Goal: Task Accomplishment & Management: Manage account settings

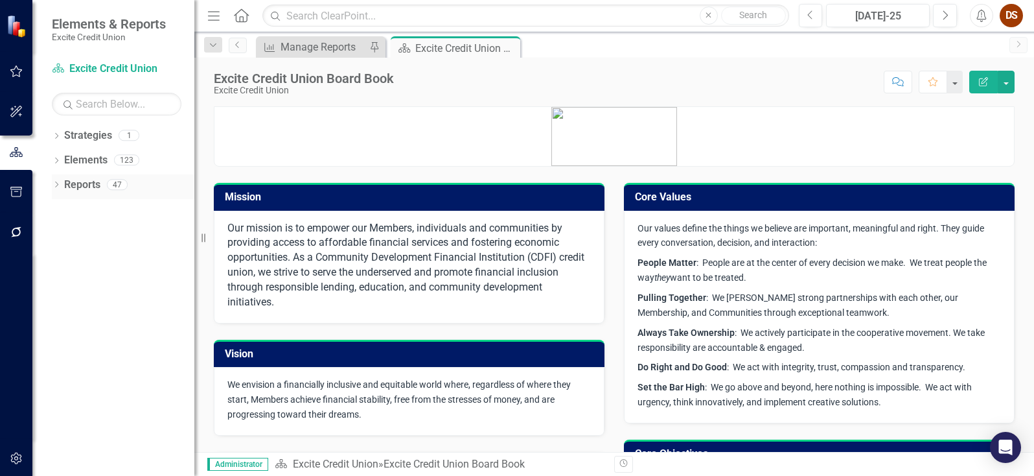
click at [97, 188] on link "Reports" at bounding box center [82, 185] width 36 height 15
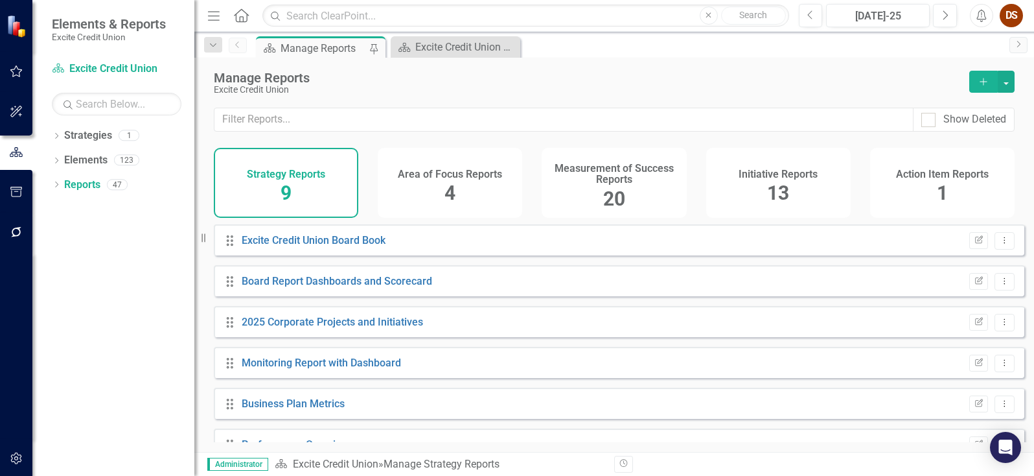
drag, startPoint x: 596, startPoint y: 170, endPoint x: 527, endPoint y: 132, distance: 79.2
click at [596, 170] on h4 "Measurement of Success Reports" at bounding box center [614, 174] width 129 height 23
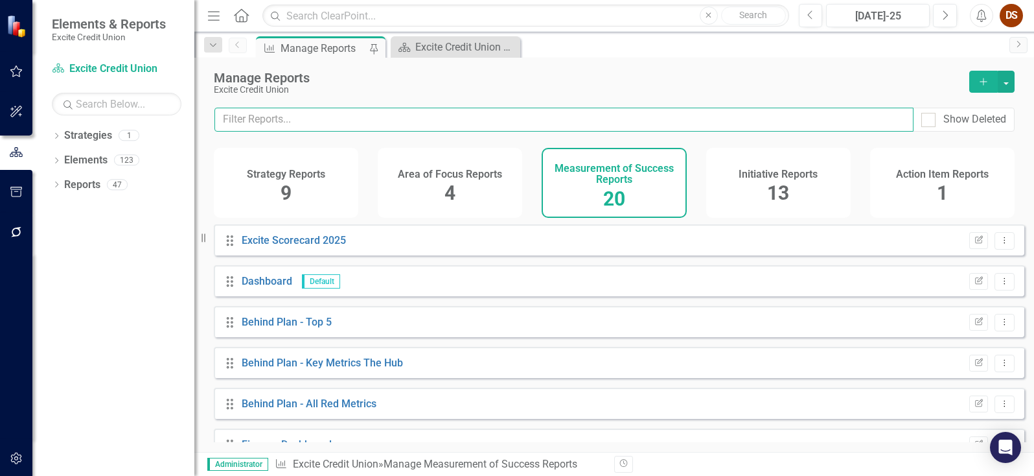
click at [476, 115] on input "text" at bounding box center [564, 120] width 699 height 24
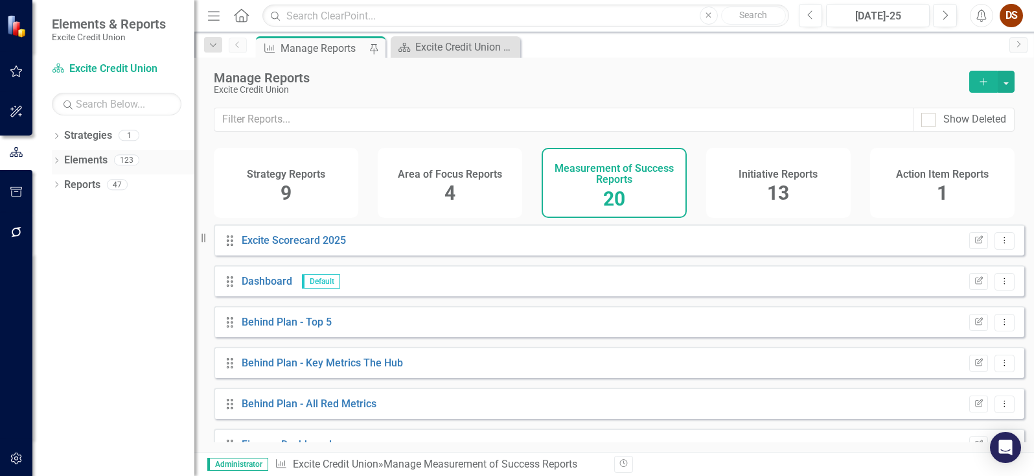
click at [71, 159] on link "Elements" at bounding box center [85, 160] width 43 height 15
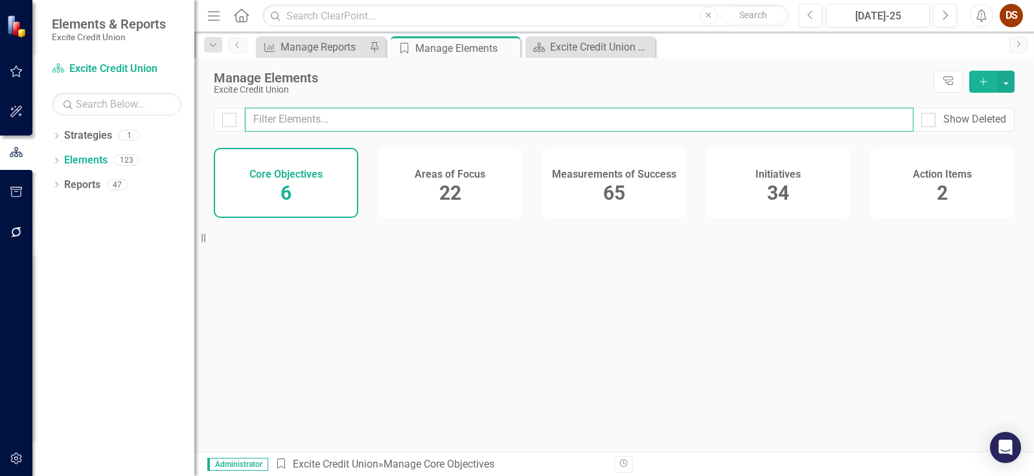
click at [327, 121] on input "text" at bounding box center [579, 120] width 669 height 24
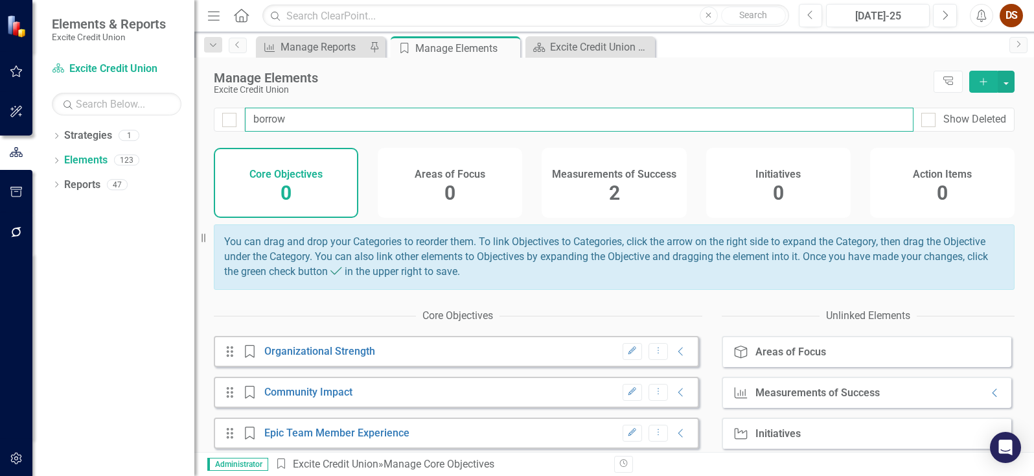
type input "borrow"
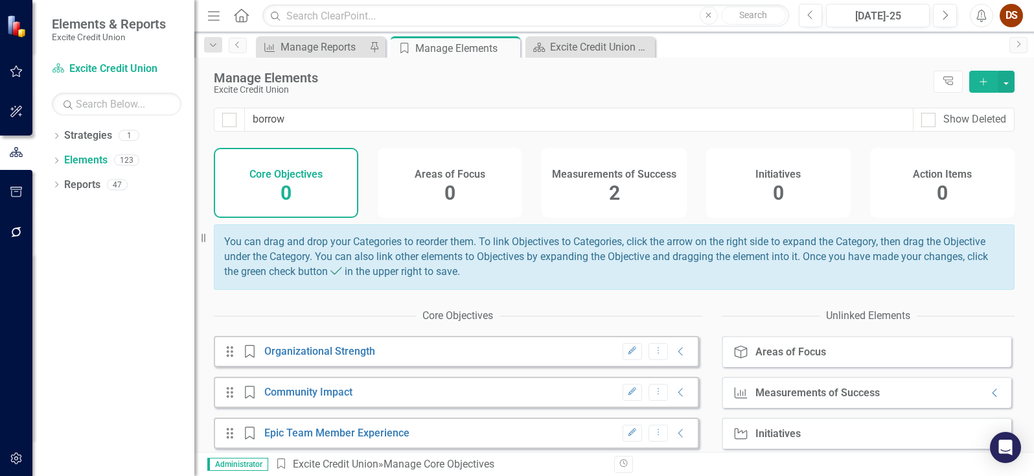
click at [583, 182] on div "Measurements of Success 2" at bounding box center [614, 183] width 145 height 70
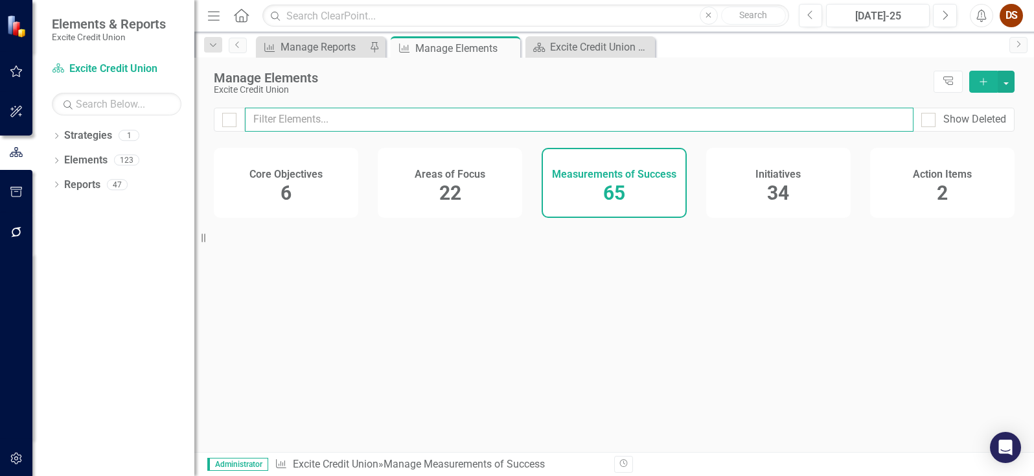
click at [435, 121] on input "text" at bounding box center [579, 120] width 669 height 24
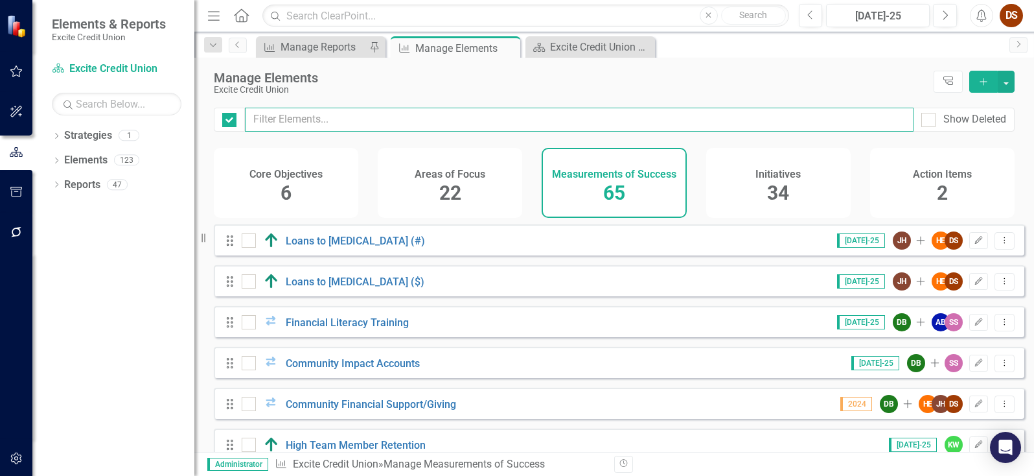
checkbox input "true"
type input "b"
checkbox input "false"
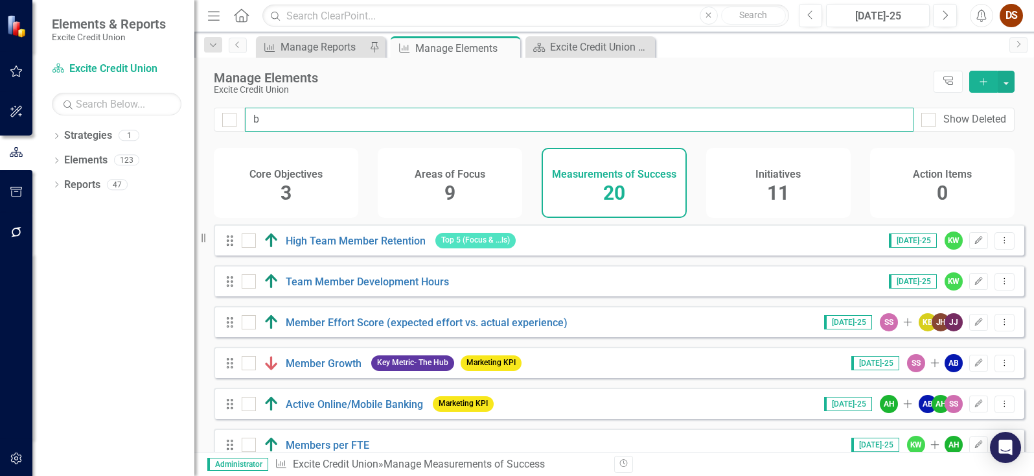
type input "bo"
checkbox input "false"
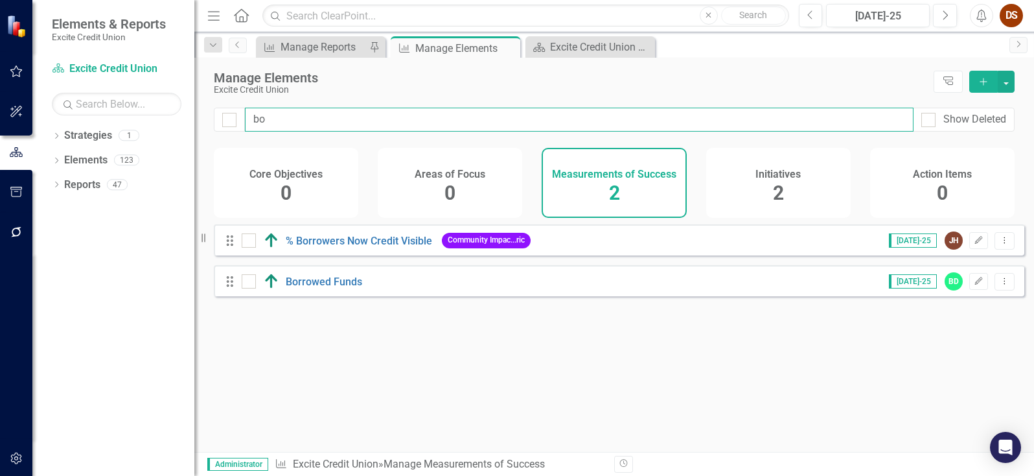
type input "bor"
checkbox input "false"
type input "bor"
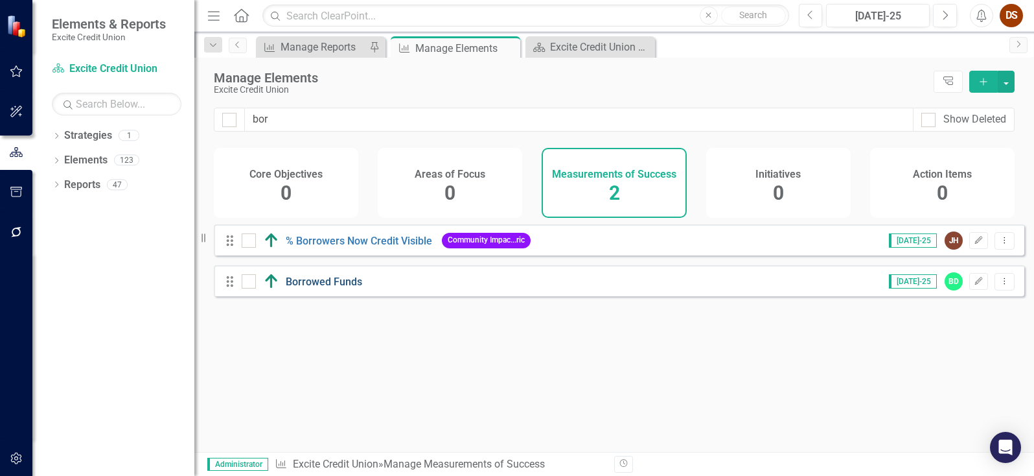
click at [317, 288] on link "Borrowed Funds" at bounding box center [324, 281] width 76 height 12
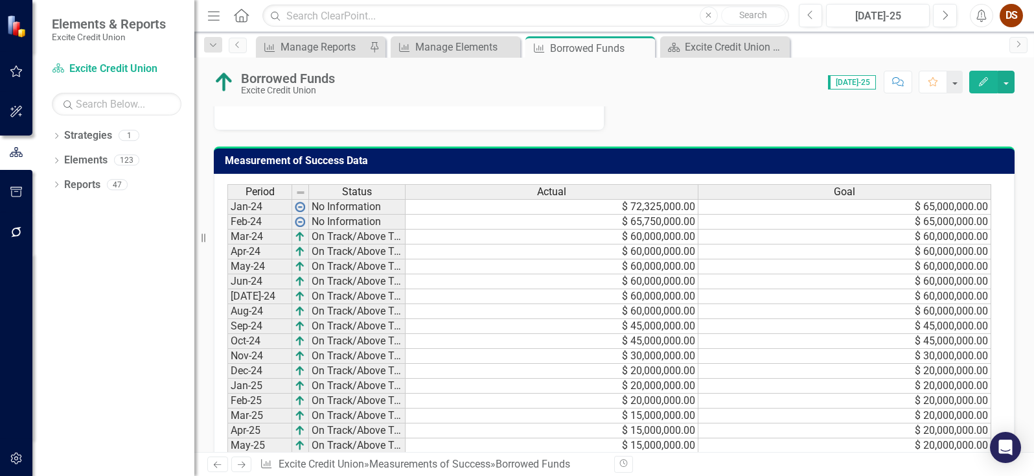
scroll to position [828, 0]
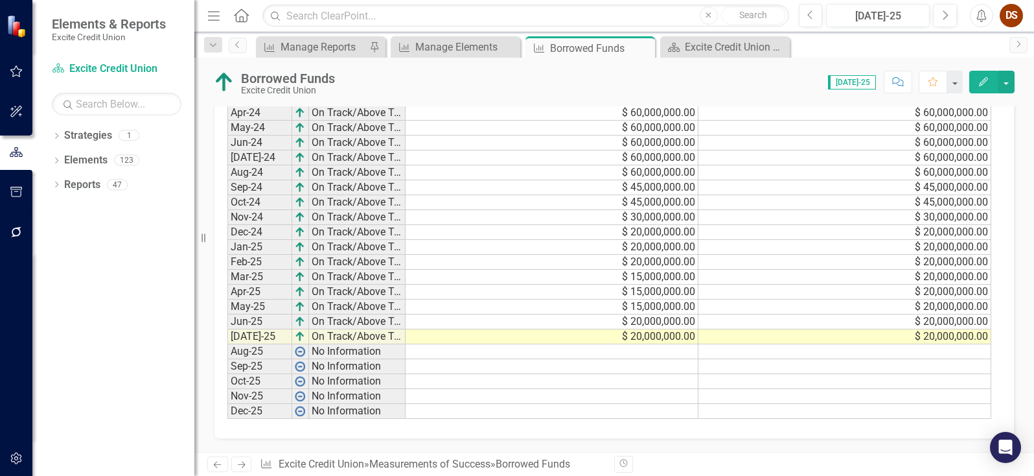
click at [612, 336] on td "$ 20,000,000.00" at bounding box center [552, 336] width 293 height 15
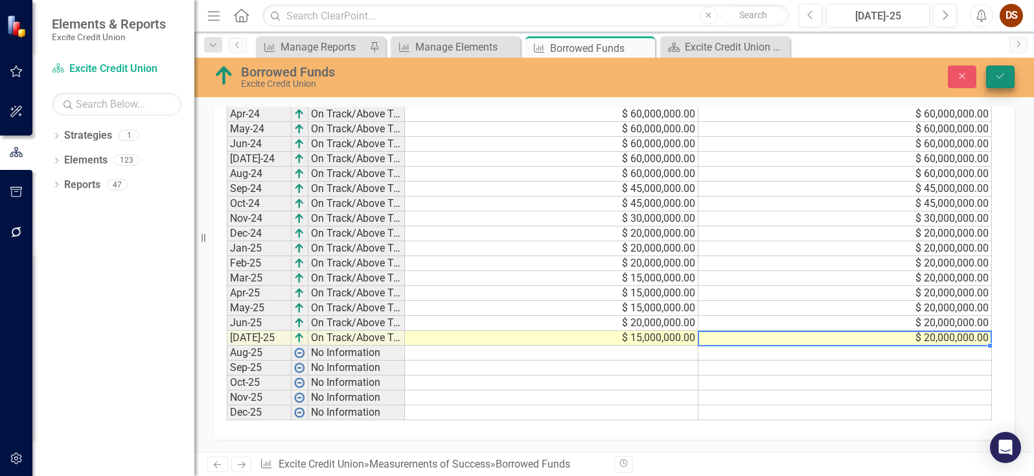
type textarea "20000000"
click at [994, 81] on button "Save" at bounding box center [1000, 76] width 29 height 23
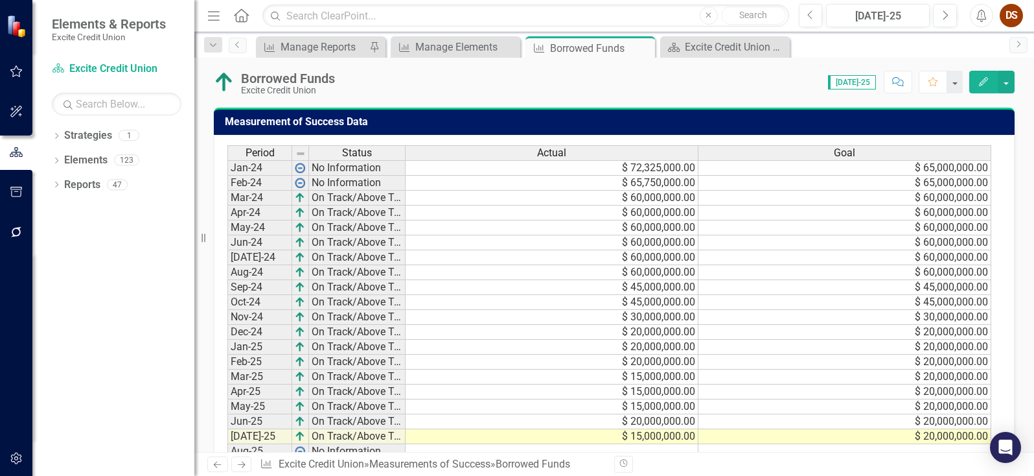
scroll to position [778, 0]
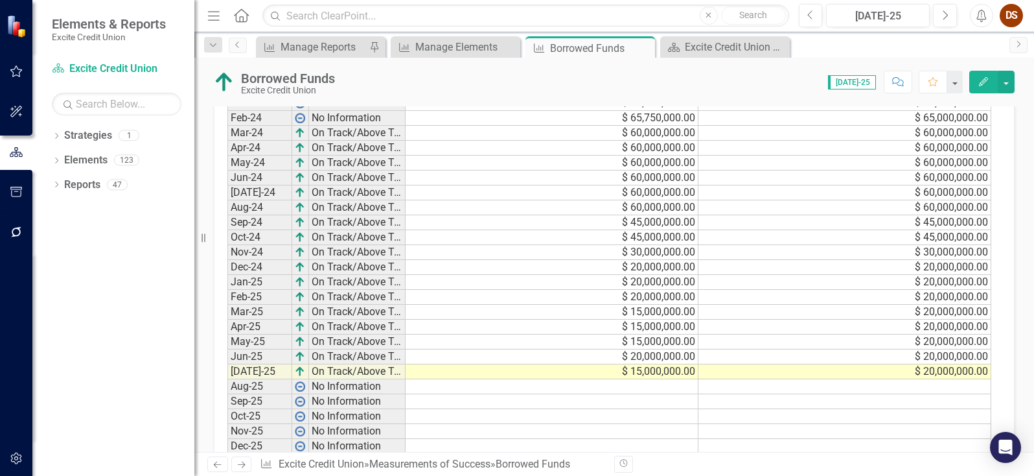
click at [959, 364] on td "$ 20,000,000.00" at bounding box center [845, 356] width 293 height 15
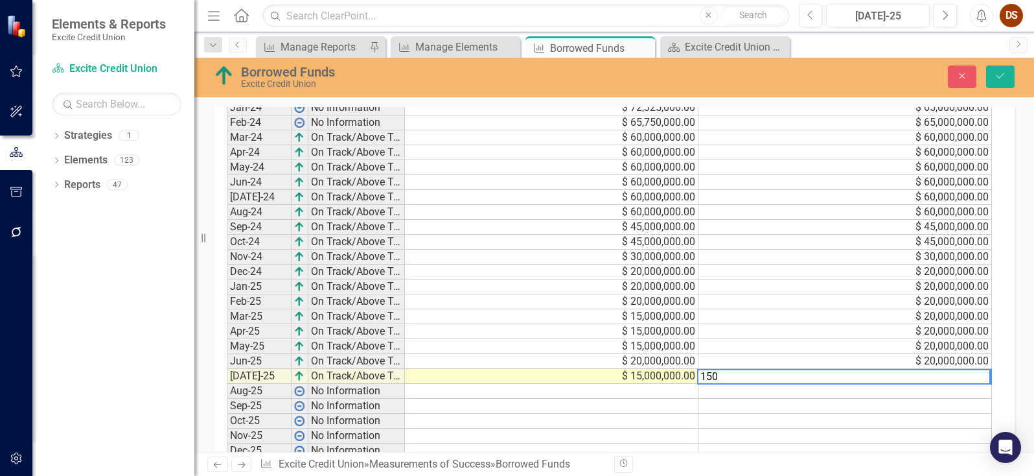
scroll to position [781, 0]
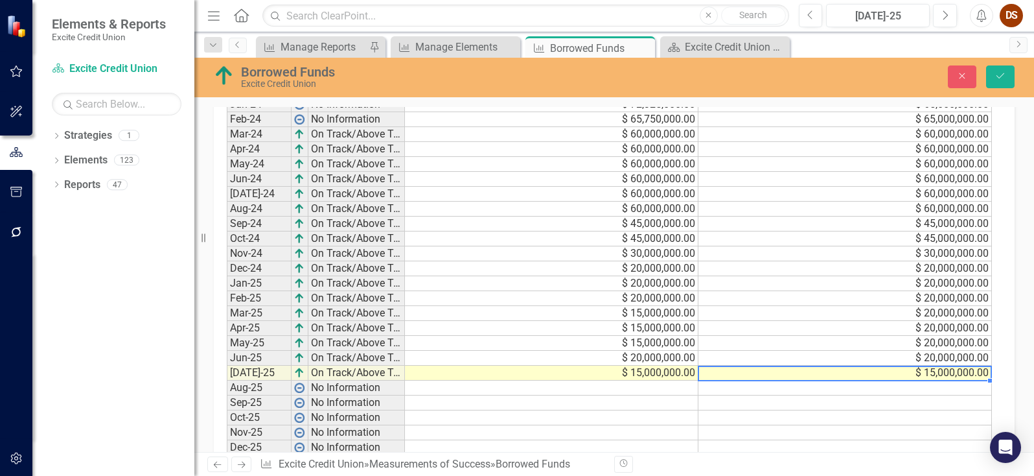
type textarea "15000000"
click at [1003, 64] on div "Borrowed Funds Excite Credit Union Close Save" at bounding box center [614, 76] width 840 height 25
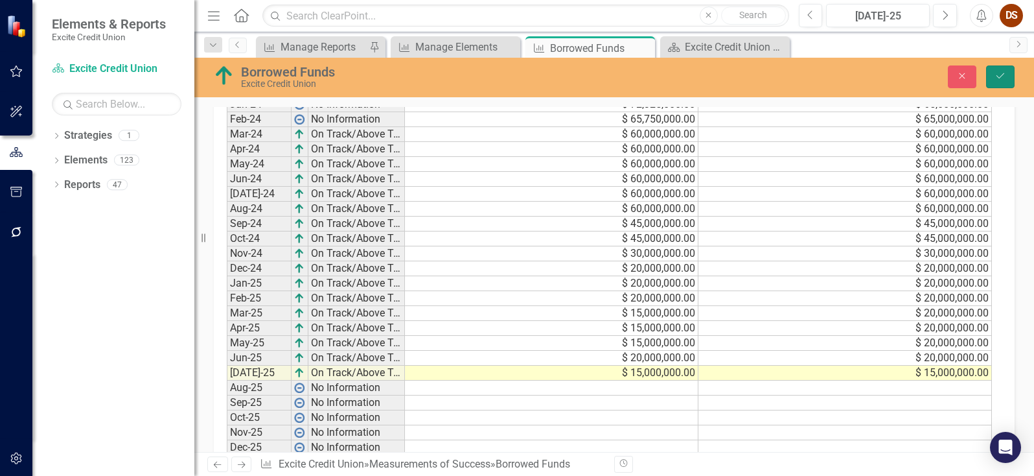
click at [1003, 77] on icon "Save" at bounding box center [1001, 75] width 12 height 9
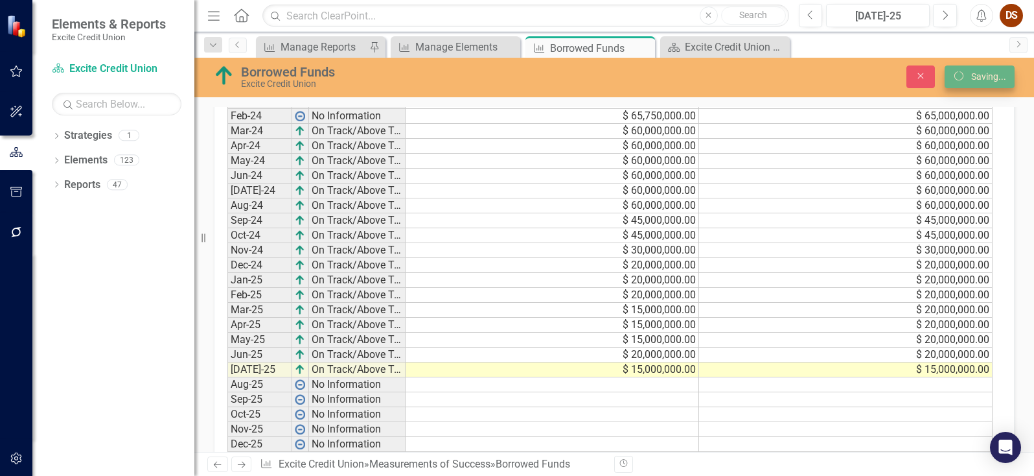
scroll to position [0, 0]
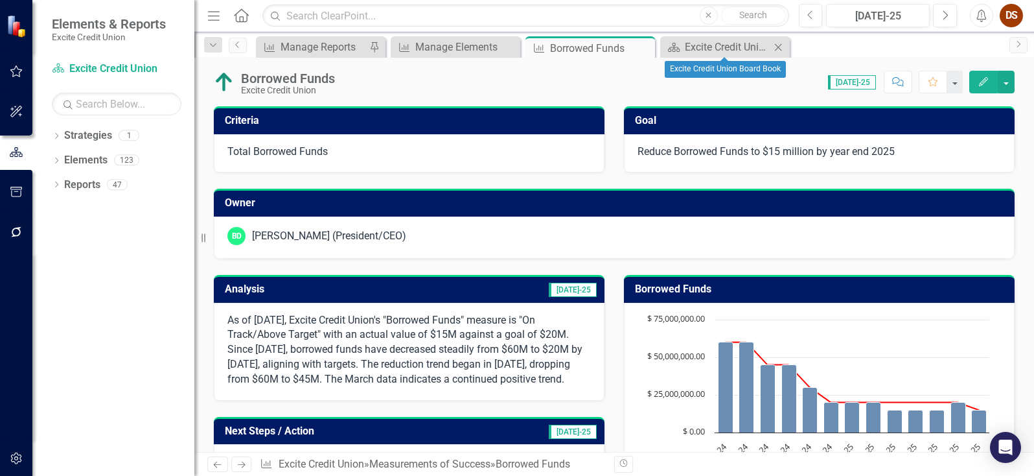
click at [782, 49] on icon "Close" at bounding box center [778, 47] width 13 height 10
